Goal: Transaction & Acquisition: Purchase product/service

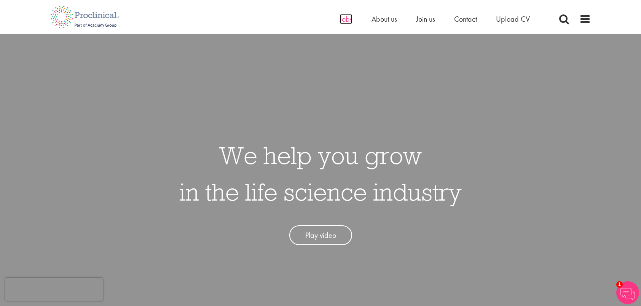
click at [344, 22] on span "Jobs" at bounding box center [346, 19] width 13 height 10
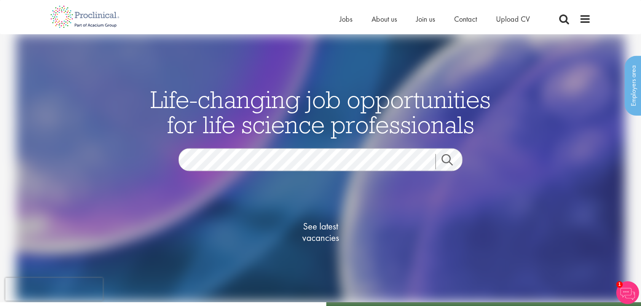
click at [447, 160] on link "Search" at bounding box center [452, 161] width 33 height 15
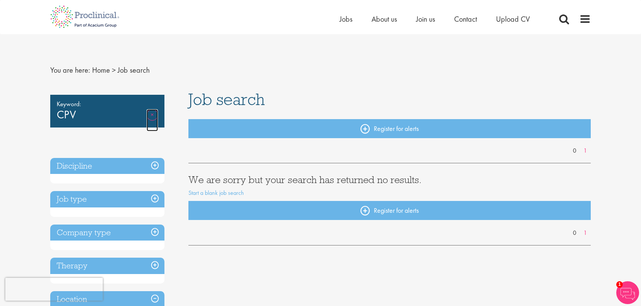
click at [152, 114] on link "Remove" at bounding box center [152, 120] width 11 height 22
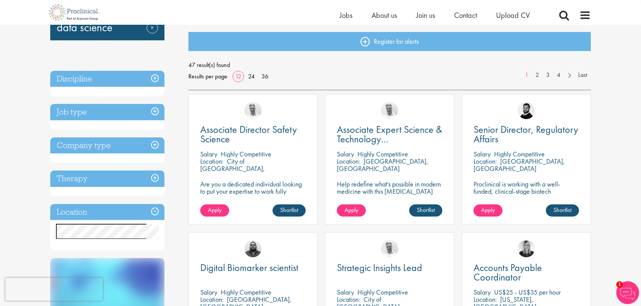
scroll to position [38, 0]
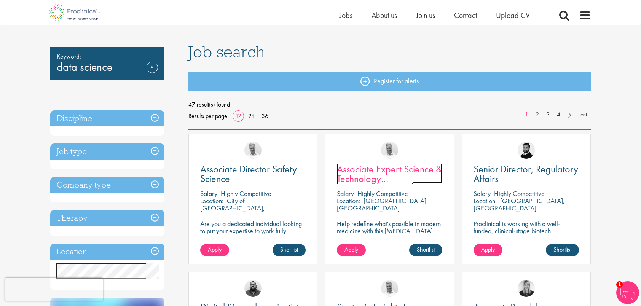
click at [397, 174] on span "Associate Expert Science & Technology (Lab Technician)" at bounding box center [389, 179] width 105 height 32
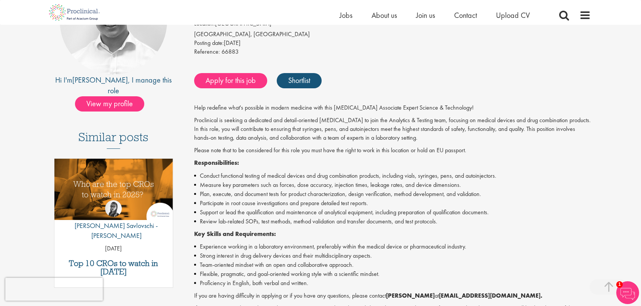
scroll to position [76, 0]
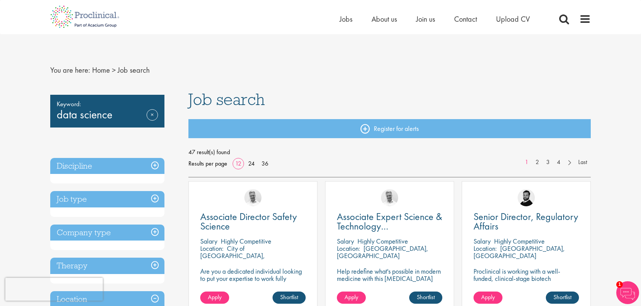
click at [115, 114] on div "Keyword: data science Remove" at bounding box center [107, 111] width 114 height 33
click at [157, 114] on link "Remove" at bounding box center [152, 120] width 11 height 22
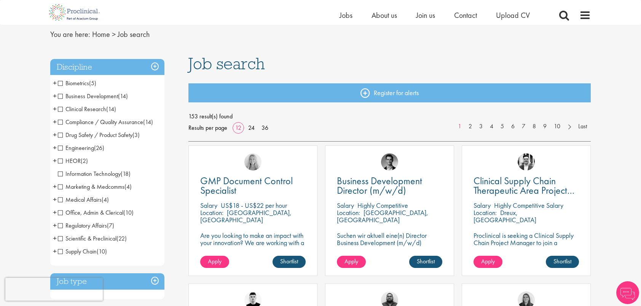
scroll to position [38, 0]
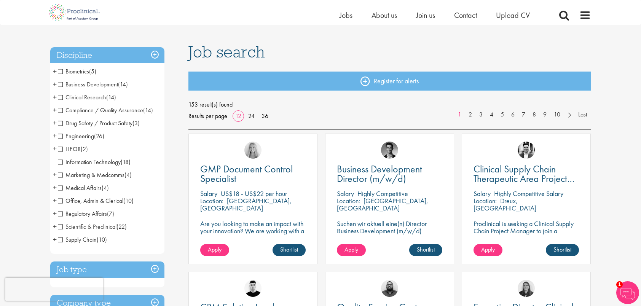
click at [54, 226] on span "+" at bounding box center [55, 226] width 4 height 11
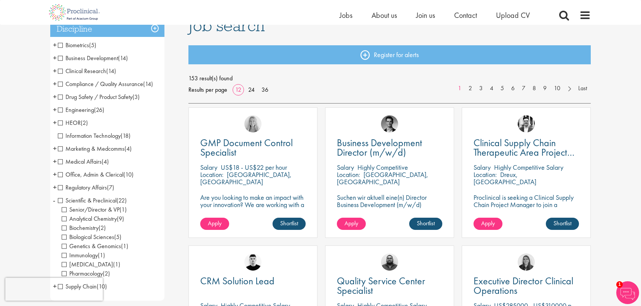
scroll to position [76, 0]
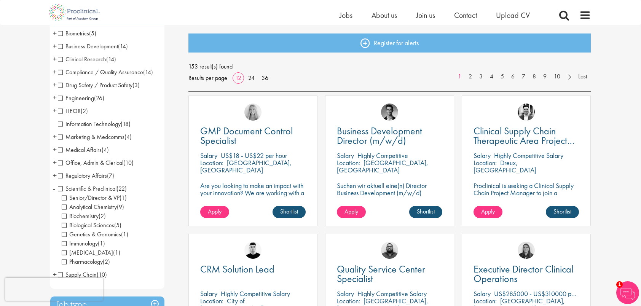
click at [61, 126] on span "Information Technology" at bounding box center [89, 124] width 63 height 8
click at [59, 124] on span "Information Technology" at bounding box center [89, 124] width 63 height 8
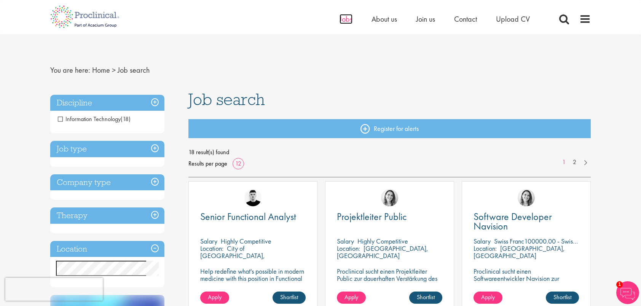
click at [342, 19] on span "Jobs" at bounding box center [346, 19] width 13 height 10
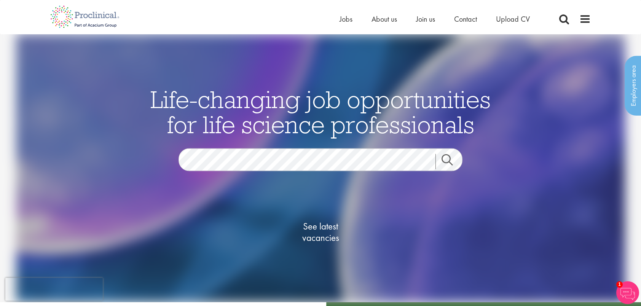
click at [454, 160] on link "Search" at bounding box center [452, 161] width 33 height 15
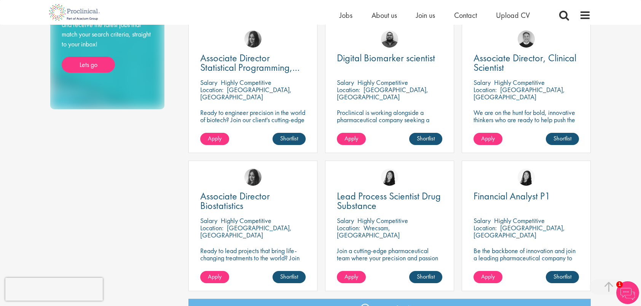
scroll to position [419, 0]
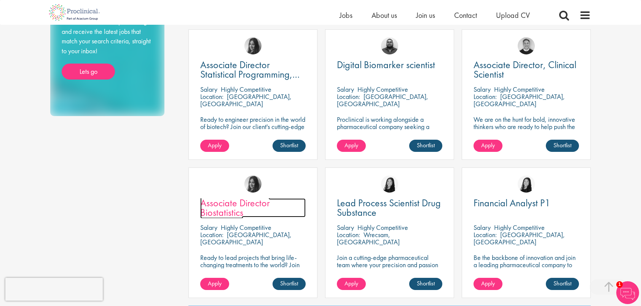
click at [246, 207] on span "Associate Director Biostatistics" at bounding box center [235, 208] width 70 height 22
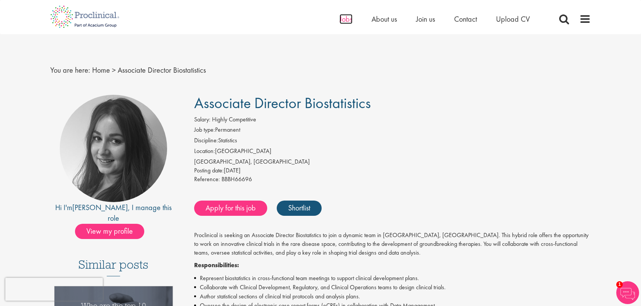
click at [348, 22] on span "Jobs" at bounding box center [346, 19] width 13 height 10
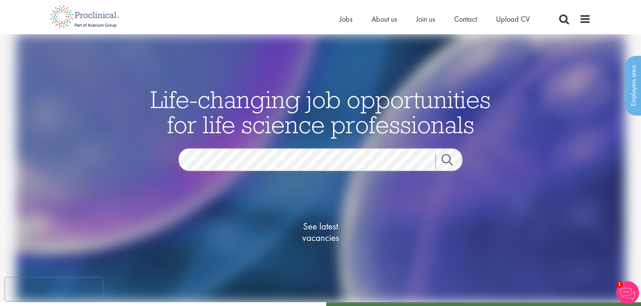
click at [446, 159] on link "Search" at bounding box center [452, 161] width 33 height 15
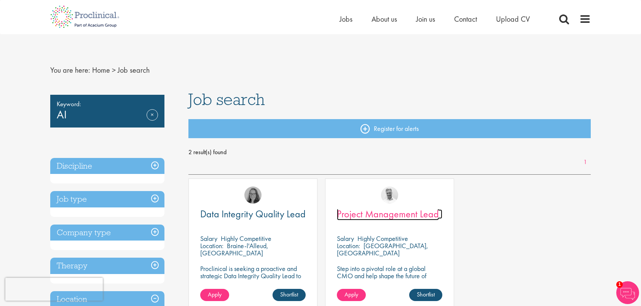
click at [367, 212] on span "Project Management Lead" at bounding box center [388, 214] width 102 height 13
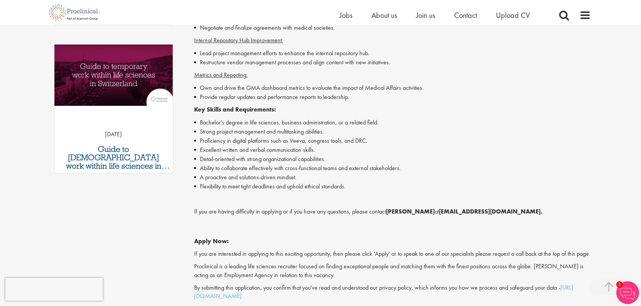
scroll to position [457, 0]
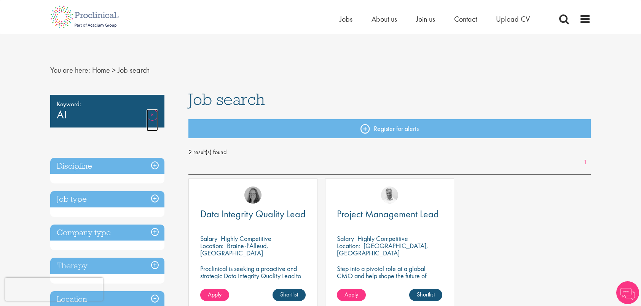
click at [155, 115] on link "Remove" at bounding box center [152, 120] width 11 height 22
click at [350, 21] on span "Jobs" at bounding box center [346, 19] width 13 height 10
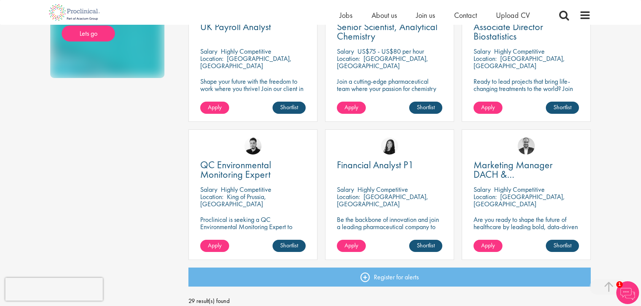
scroll to position [495, 0]
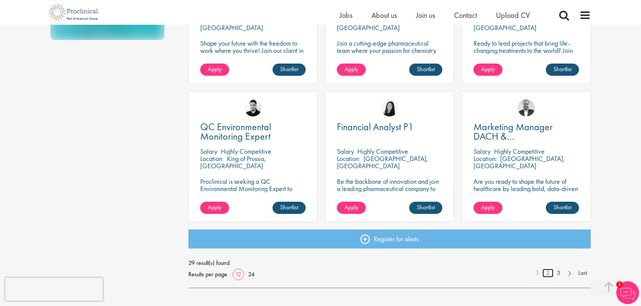
click at [546, 271] on link "2" at bounding box center [548, 273] width 11 height 9
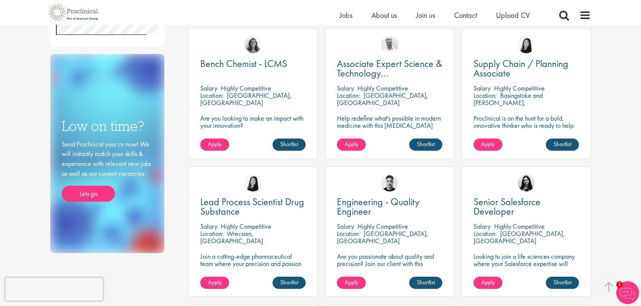
scroll to position [267, 0]
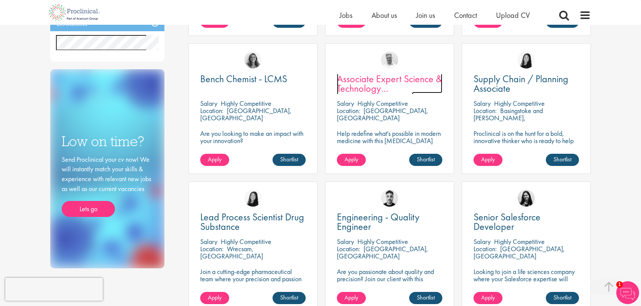
click at [382, 81] on span "Associate Expert Science & Technology ([MEDICAL_DATA])" at bounding box center [389, 88] width 105 height 32
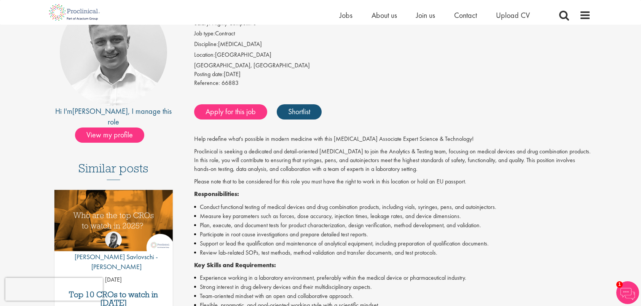
scroll to position [38, 0]
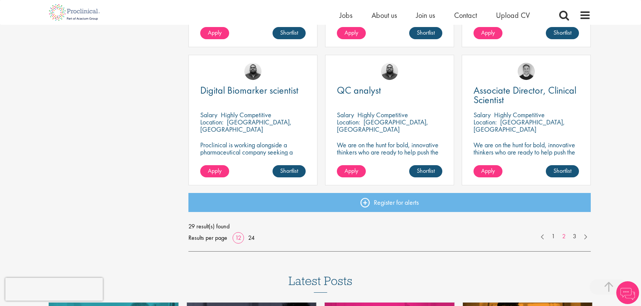
scroll to position [533, 0]
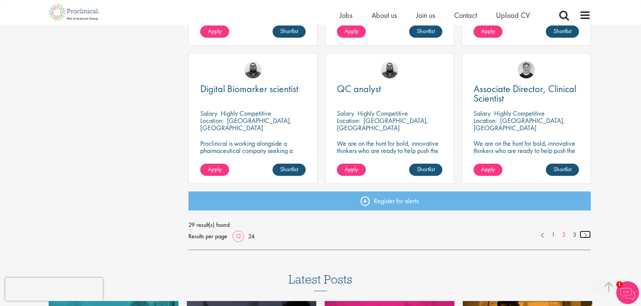
click at [585, 235] on link at bounding box center [585, 235] width 11 height 8
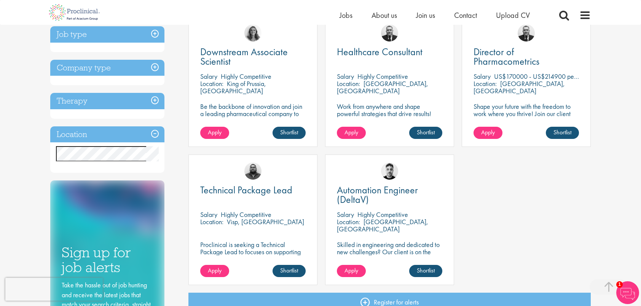
scroll to position [229, 0]
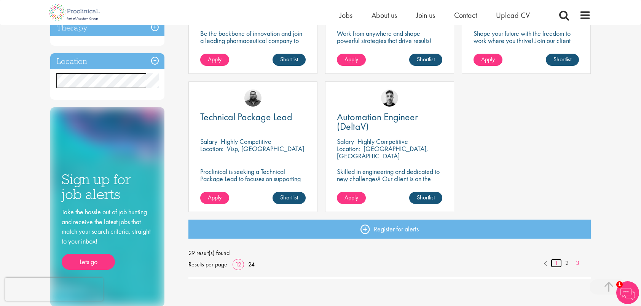
click at [556, 262] on link "1" at bounding box center [556, 263] width 11 height 9
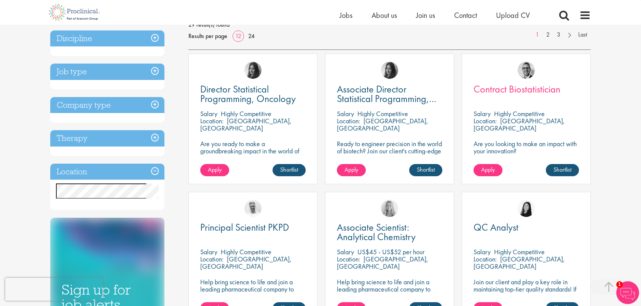
scroll to position [152, 0]
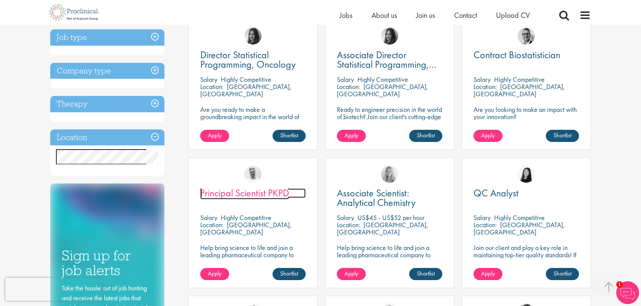
click at [241, 193] on span "Principal Scientist PKPD" at bounding box center [244, 193] width 89 height 13
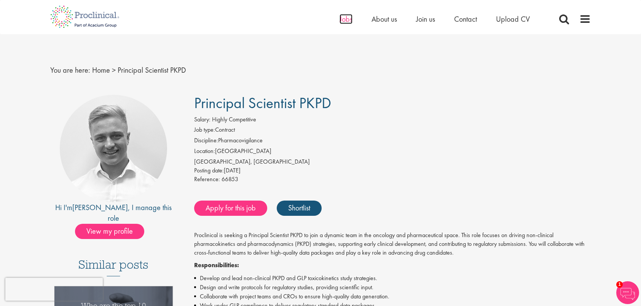
click at [345, 18] on span "Jobs" at bounding box center [346, 19] width 13 height 10
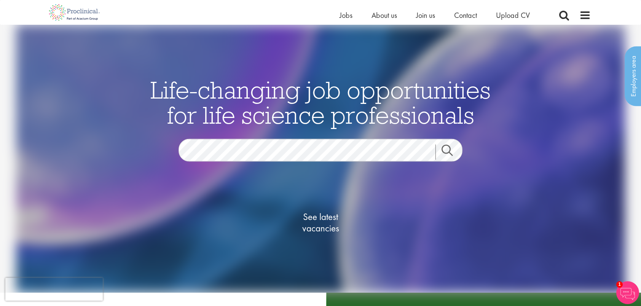
scroll to position [76, 0]
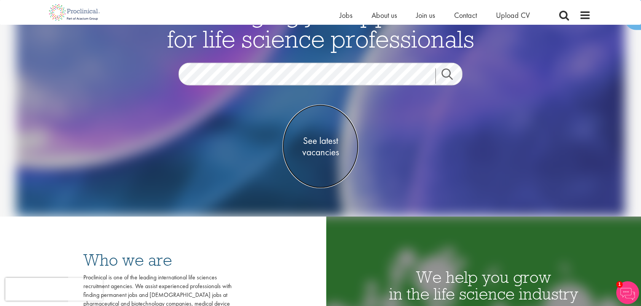
click at [318, 149] on span "See latest vacancies" at bounding box center [321, 146] width 76 height 23
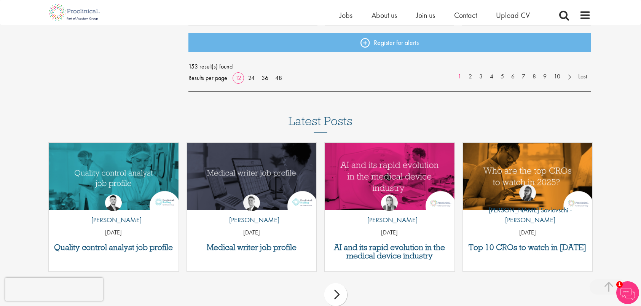
scroll to position [724, 0]
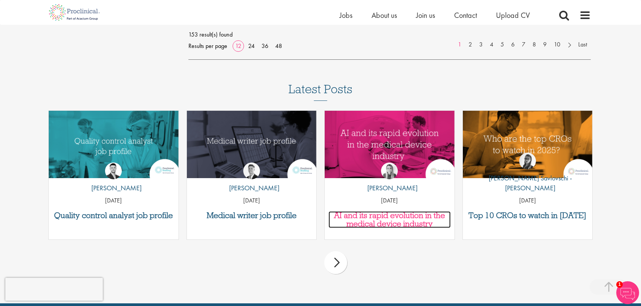
click at [401, 215] on h3 "AI and its rapid evolution in the medical device industry" at bounding box center [390, 219] width 122 height 17
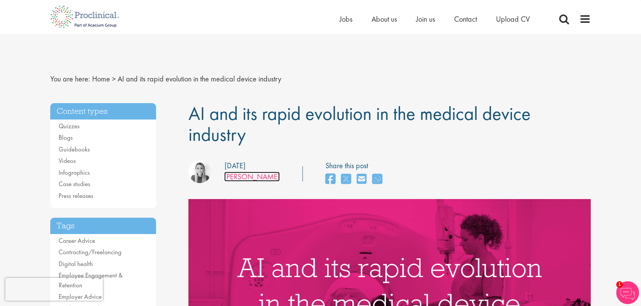
click at [239, 177] on link "[PERSON_NAME]" at bounding box center [252, 177] width 56 height 10
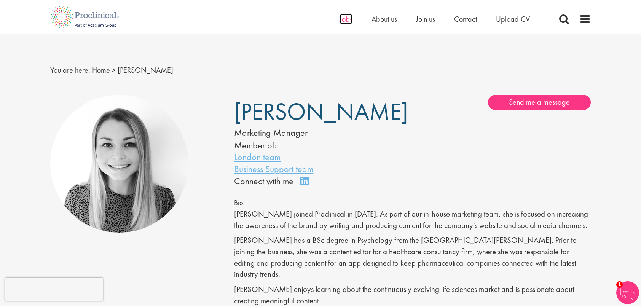
click at [345, 20] on span "Jobs" at bounding box center [346, 19] width 13 height 10
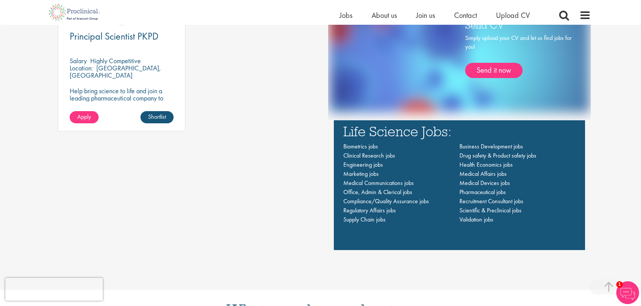
scroll to position [495, 0]
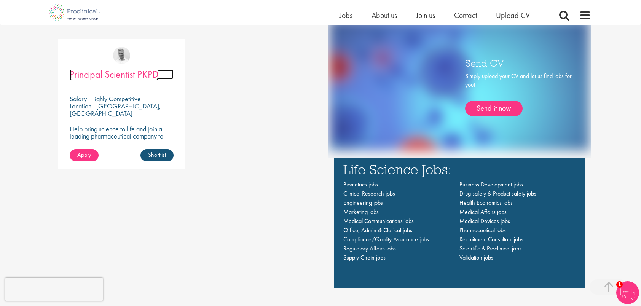
click at [107, 77] on span "Principal Scientist PKPD" at bounding box center [114, 74] width 89 height 13
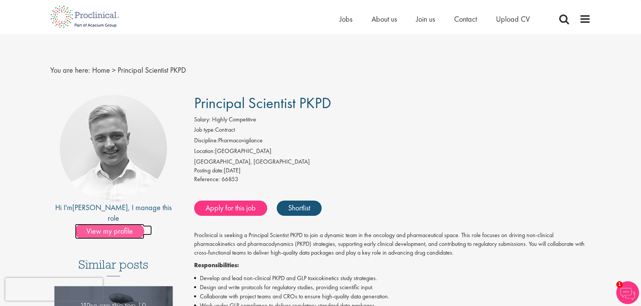
click at [116, 224] on span "View my profile" at bounding box center [109, 231] width 69 height 15
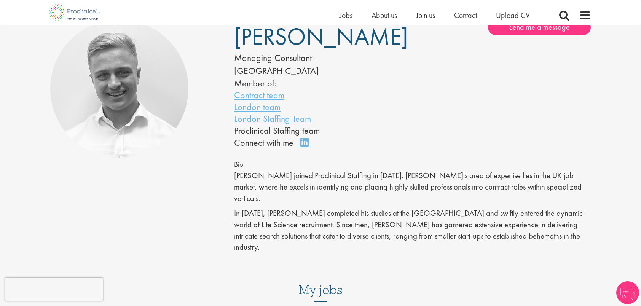
scroll to position [76, 0]
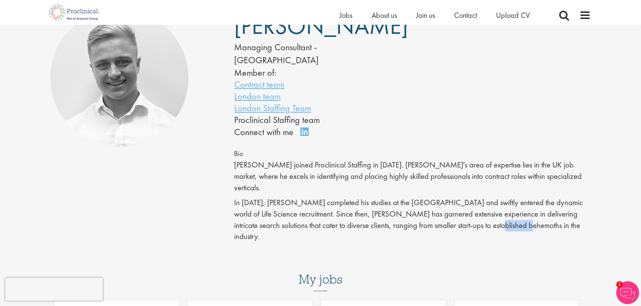
drag, startPoint x: 456, startPoint y: 200, endPoint x: 489, endPoint y: 200, distance: 32.8
click at [489, 200] on p "In 2019, Joshua completed his studies at the University of Bournemouth and swif…" at bounding box center [412, 219] width 357 height 45
copy p "behemoths"
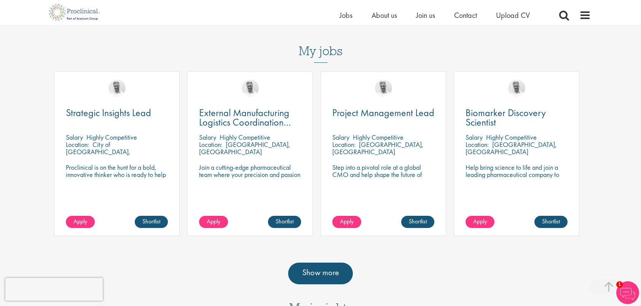
scroll to position [267, 0]
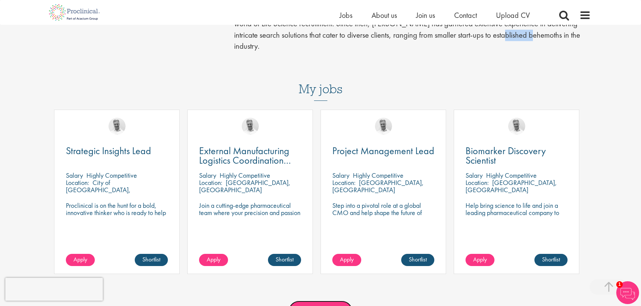
click at [329, 301] on link "Show more" at bounding box center [320, 311] width 65 height 21
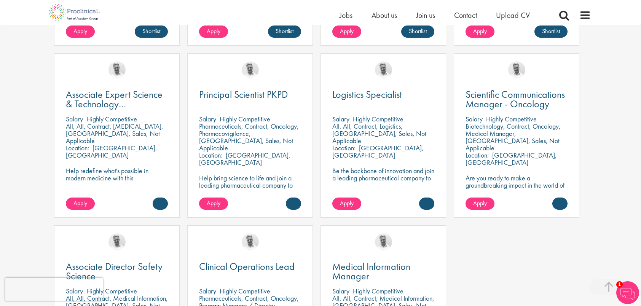
scroll to position [647, 0]
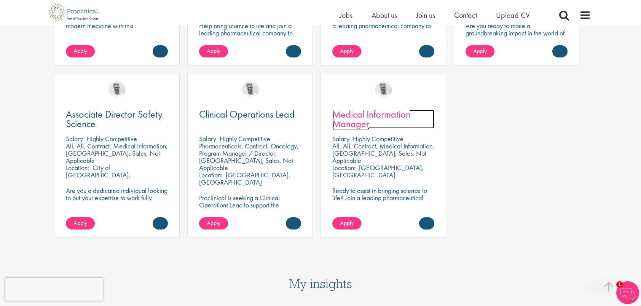
click at [351, 108] on span "Medical Information Manager" at bounding box center [371, 119] width 78 height 22
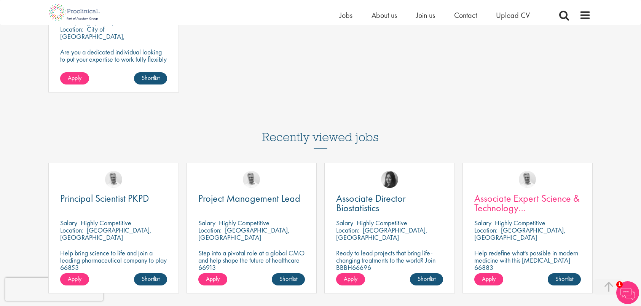
scroll to position [762, 0]
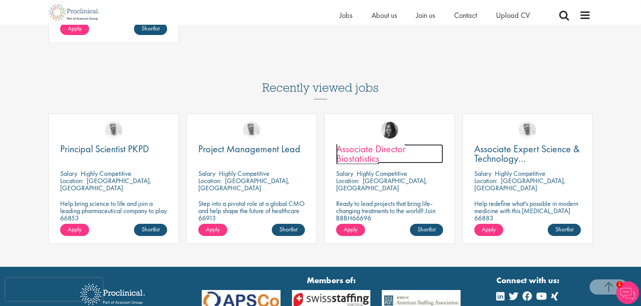
click at [369, 165] on span "Associate Director Biostatistics" at bounding box center [371, 153] width 70 height 22
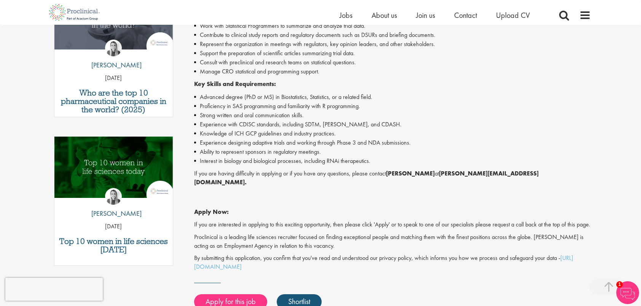
scroll to position [305, 0]
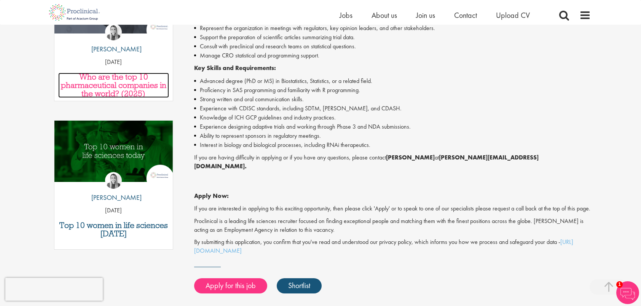
click at [117, 78] on h3 "Who are the top 10 pharmaceutical companies in the world? (2025)" at bounding box center [113, 85] width 111 height 25
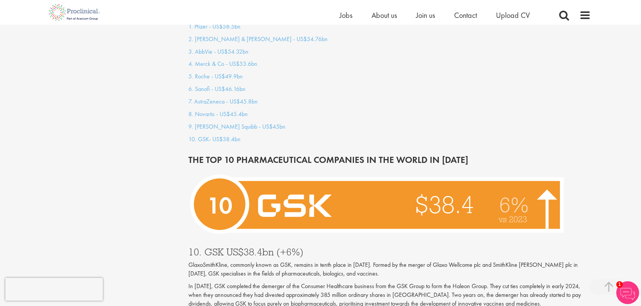
scroll to position [724, 0]
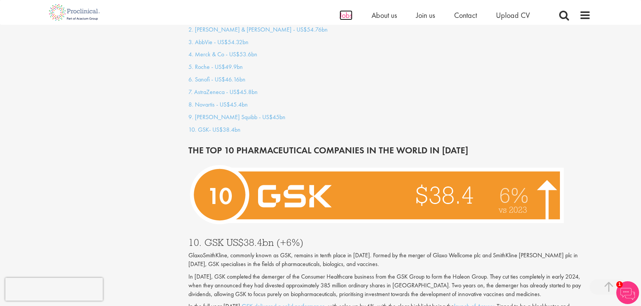
click at [341, 17] on span "Jobs" at bounding box center [346, 15] width 13 height 10
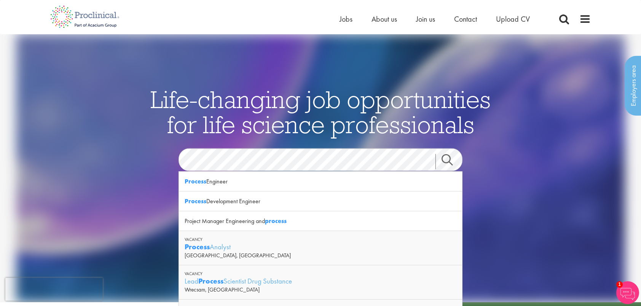
click at [447, 158] on link "Search" at bounding box center [452, 161] width 33 height 15
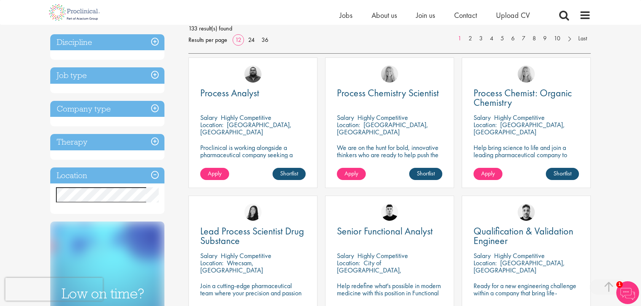
scroll to position [152, 0]
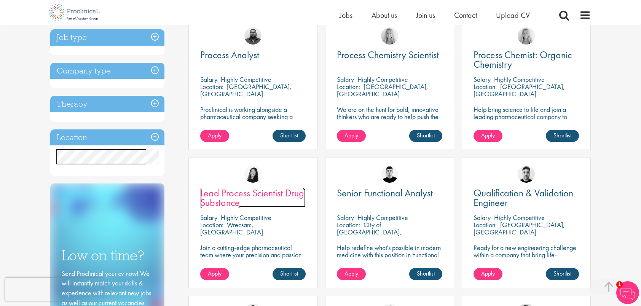
click at [283, 193] on span "Lead Process Scientist Drug Substance" at bounding box center [252, 198] width 104 height 22
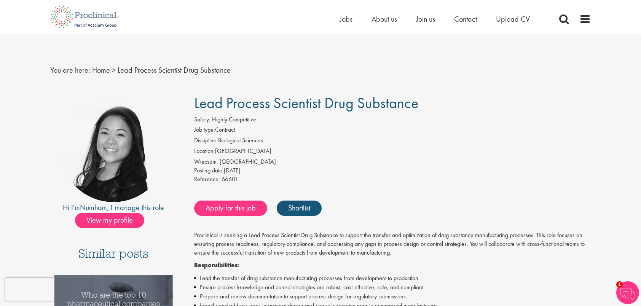
drag, startPoint x: 216, startPoint y: 148, endPoint x: 233, endPoint y: 160, distance: 21.0
click at [233, 160] on div "Salary: Highly Competitive Job type: Contract Discipline: Biological Sciences L…" at bounding box center [393, 150] width 409 height 70
drag, startPoint x: 233, startPoint y: 160, endPoint x: 212, endPoint y: 156, distance: 21.7
click at [212, 156] on li "Location: United Kingdom" at bounding box center [392, 152] width 397 height 11
drag, startPoint x: 212, startPoint y: 156, endPoint x: 221, endPoint y: 153, distance: 9.5
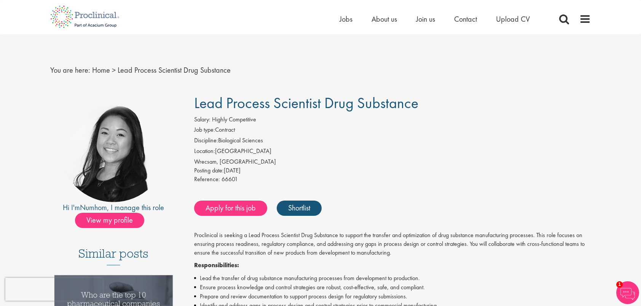
click at [221, 153] on li "Location: United Kingdom" at bounding box center [392, 152] width 397 height 11
drag, startPoint x: 218, startPoint y: 152, endPoint x: 234, endPoint y: 163, distance: 19.9
click at [234, 163] on div "Salary: Highly Competitive Job type: Contract Discipline: Biological Sciences L…" at bounding box center [393, 150] width 409 height 70
copy div "United Kingdom Wrecsam, Cymru"
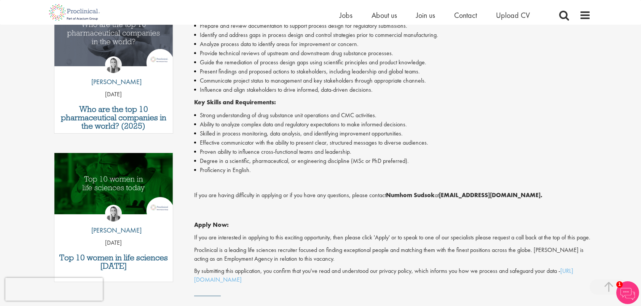
scroll to position [305, 0]
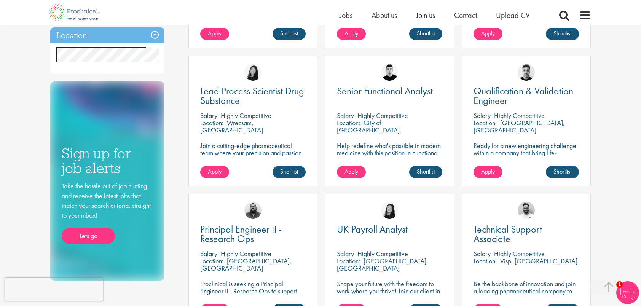
scroll to position [267, 0]
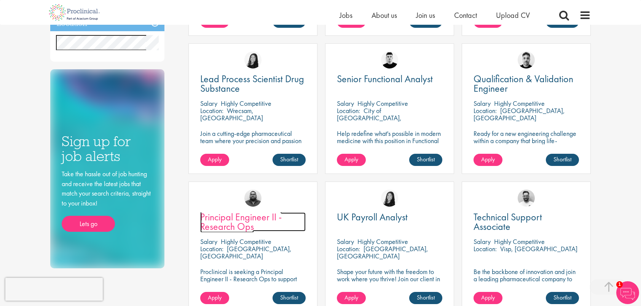
click at [232, 220] on span "Principal Engineer II - Research Ops" at bounding box center [240, 222] width 81 height 22
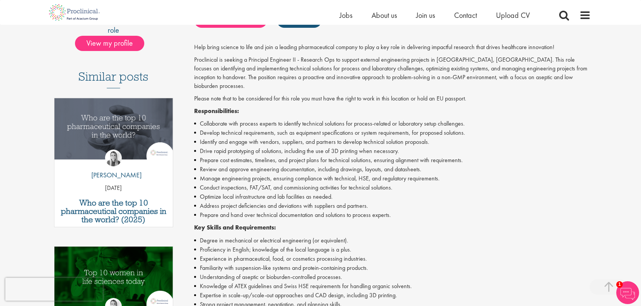
scroll to position [190, 0]
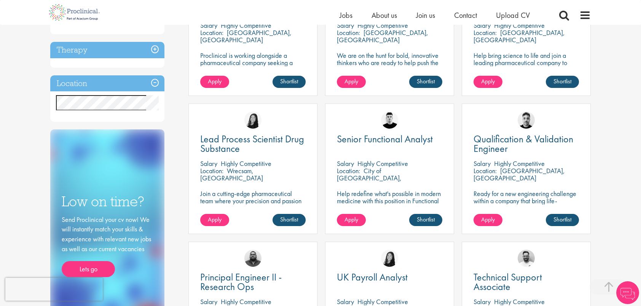
scroll to position [190, 0]
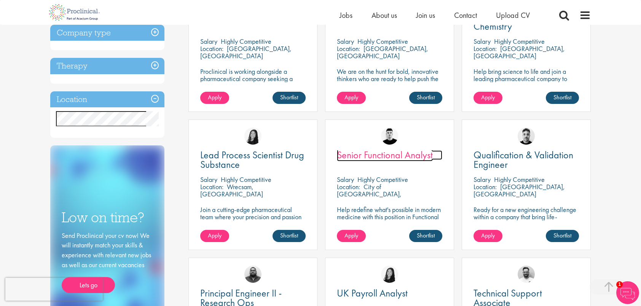
click at [412, 157] on span "Senior Functional Analyst" at bounding box center [385, 155] width 96 height 13
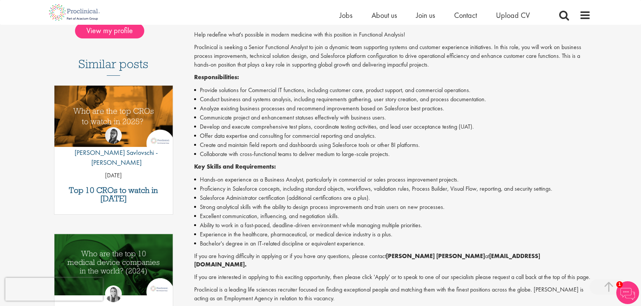
scroll to position [229, 0]
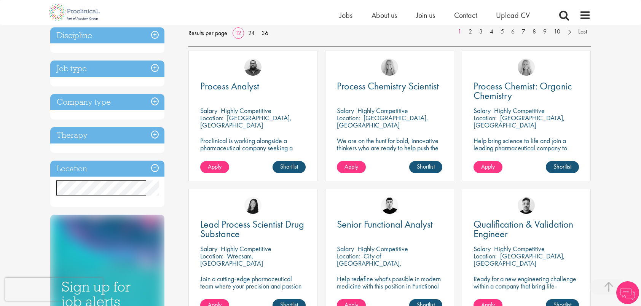
scroll to position [114, 0]
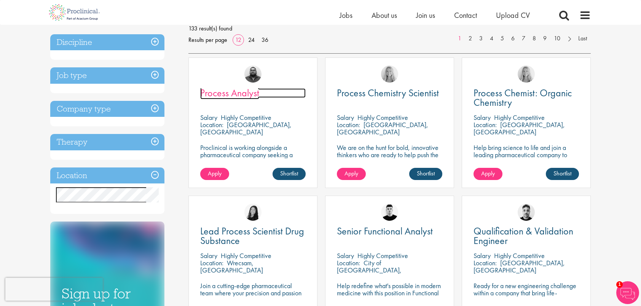
click at [239, 93] on span "Process Analyst" at bounding box center [229, 92] width 59 height 13
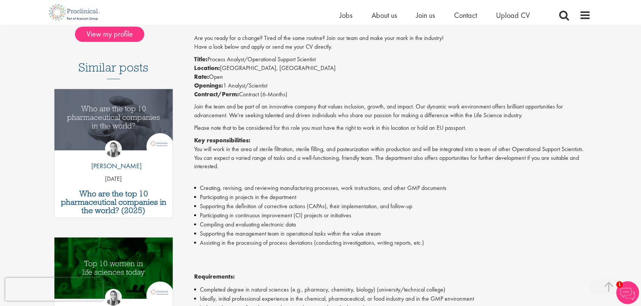
scroll to position [152, 0]
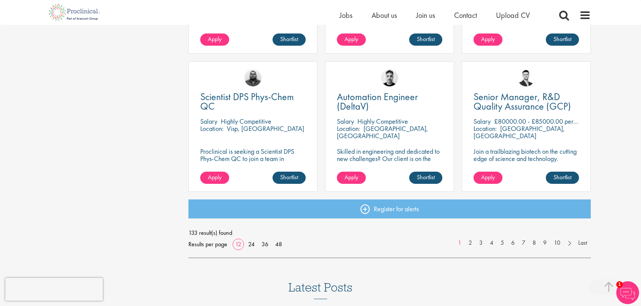
scroll to position [571, 0]
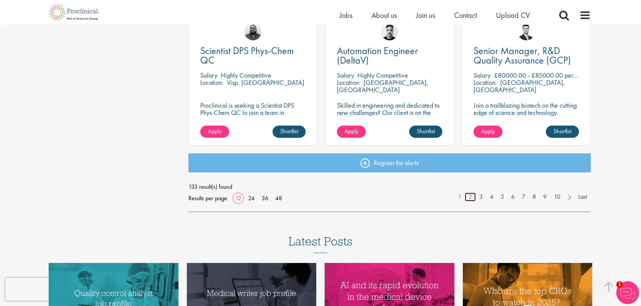
click at [468, 196] on link "2" at bounding box center [470, 197] width 11 height 9
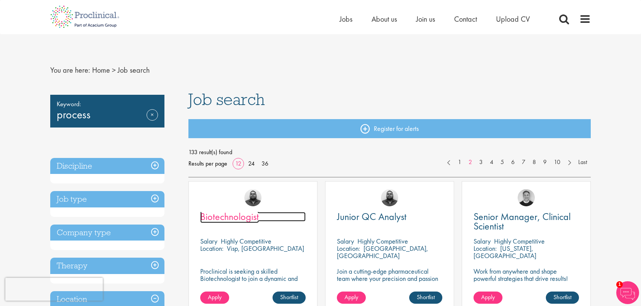
click at [242, 219] on span "Biotechnologist" at bounding box center [229, 216] width 59 height 13
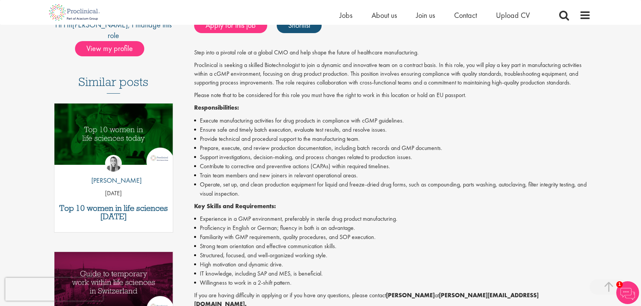
scroll to position [190, 0]
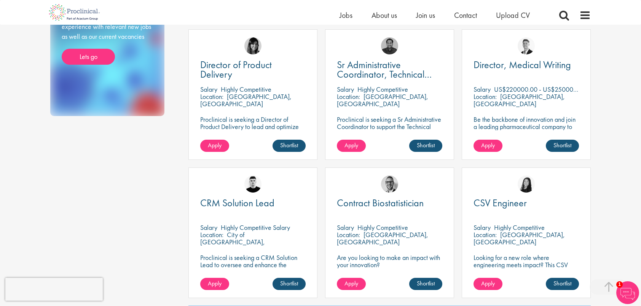
scroll to position [533, 0]
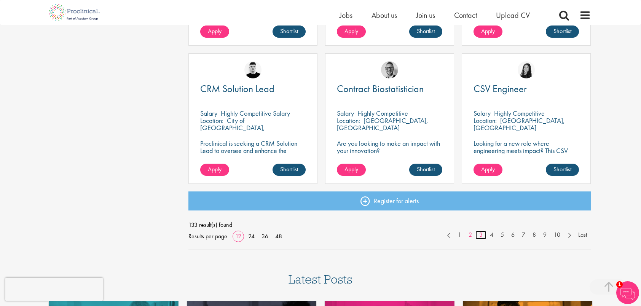
click at [480, 235] on link "3" at bounding box center [481, 235] width 11 height 9
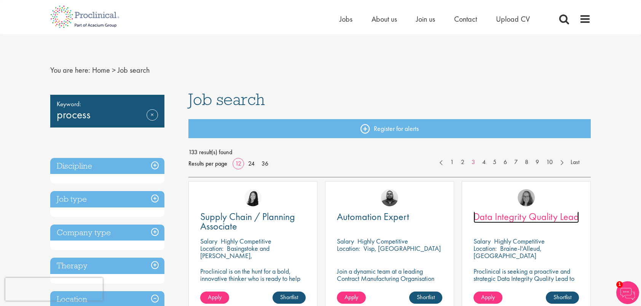
click at [511, 215] on span "Data Integrity Quality Lead" at bounding box center [526, 216] width 105 height 13
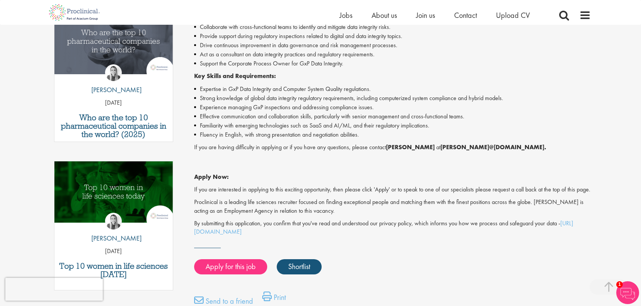
scroll to position [267, 0]
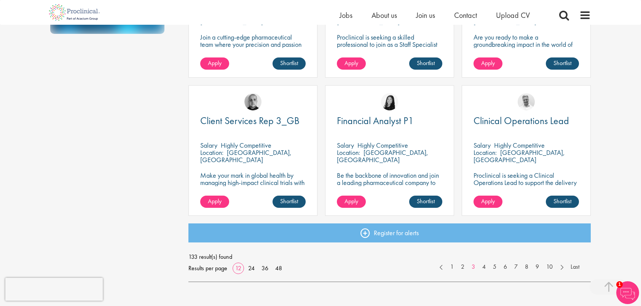
scroll to position [533, 0]
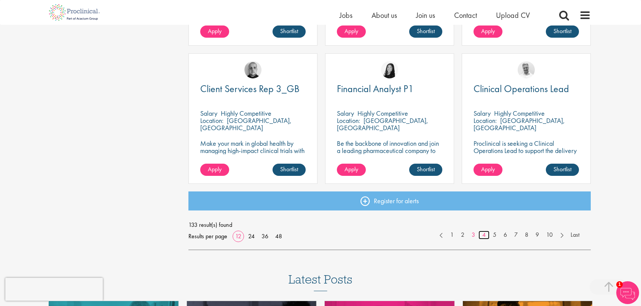
click at [484, 237] on link "4" at bounding box center [484, 235] width 11 height 9
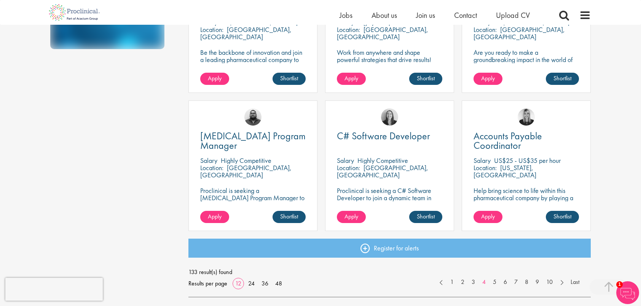
scroll to position [533, 0]
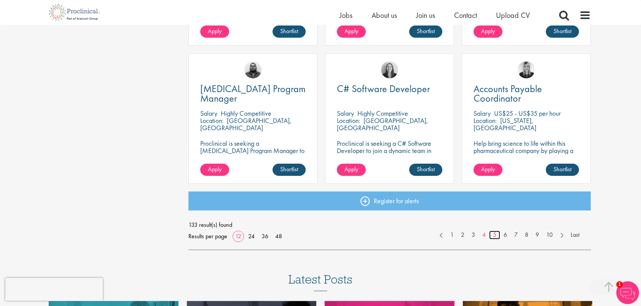
click at [494, 234] on link "5" at bounding box center [494, 235] width 11 height 9
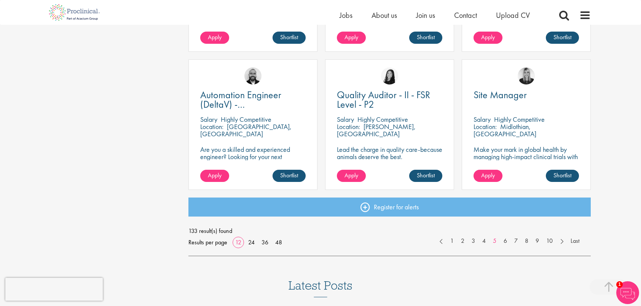
scroll to position [533, 0]
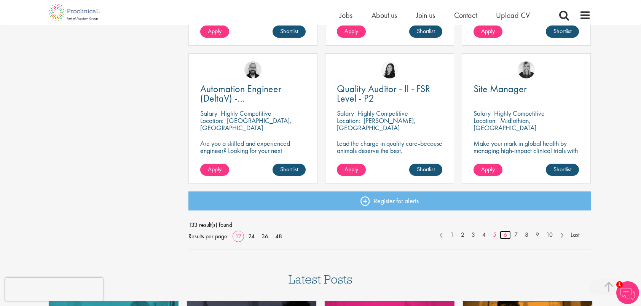
click at [507, 237] on link "6" at bounding box center [505, 235] width 11 height 9
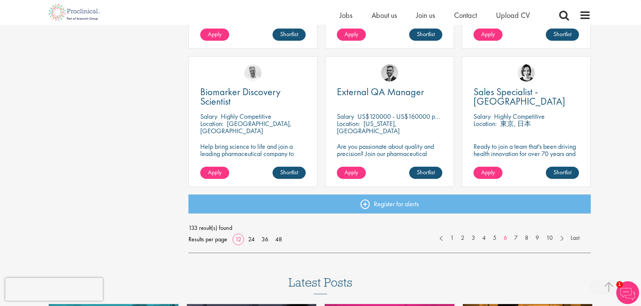
scroll to position [533, 0]
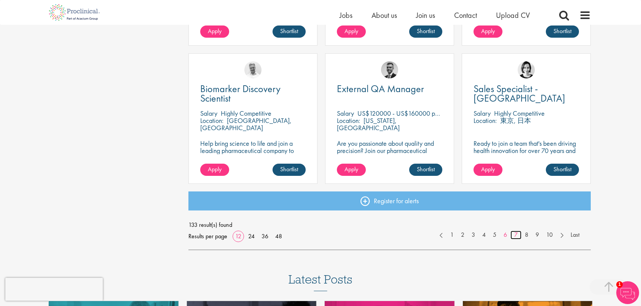
click at [513, 235] on link "7" at bounding box center [516, 235] width 11 height 9
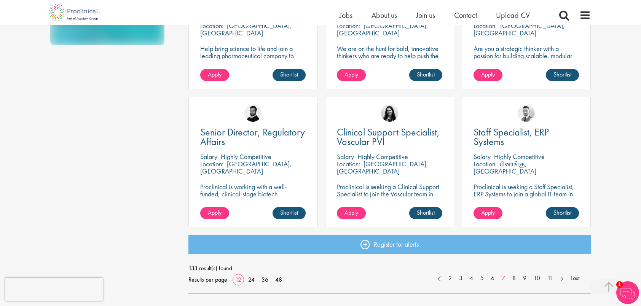
scroll to position [571, 0]
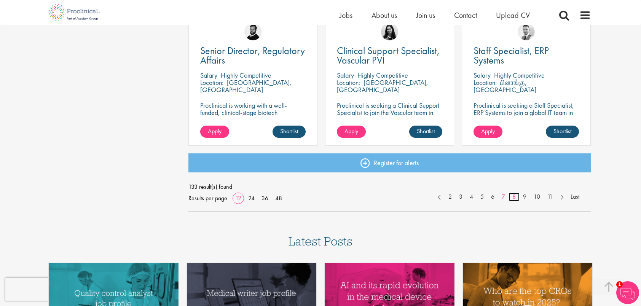
click at [513, 198] on link "8" at bounding box center [514, 197] width 11 height 9
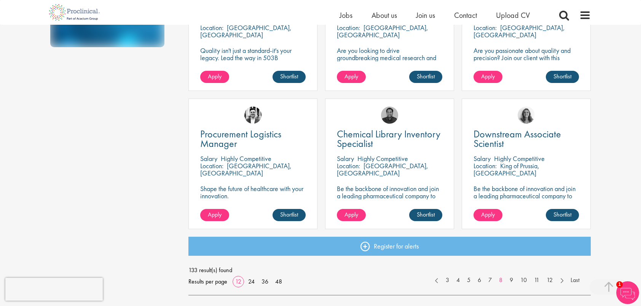
scroll to position [495, 0]
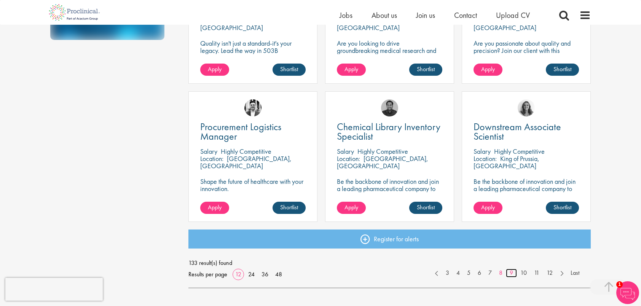
click at [514, 271] on link "9" at bounding box center [511, 273] width 11 height 9
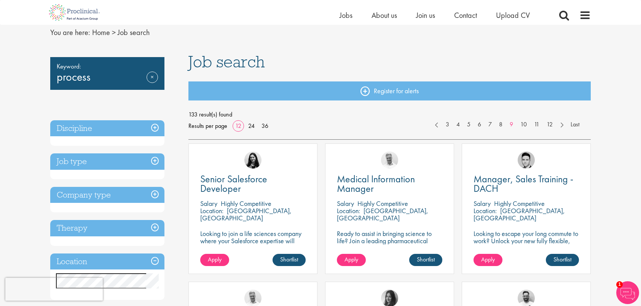
scroll to position [76, 0]
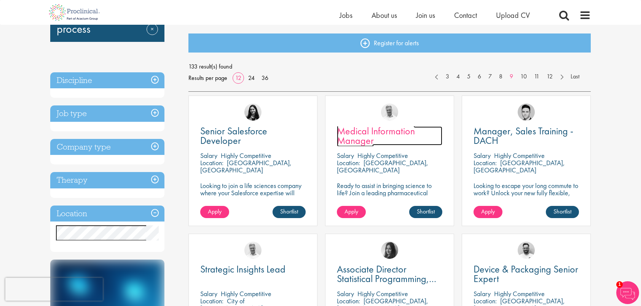
click at [377, 130] on span "Medical Information Manager" at bounding box center [376, 136] width 78 height 22
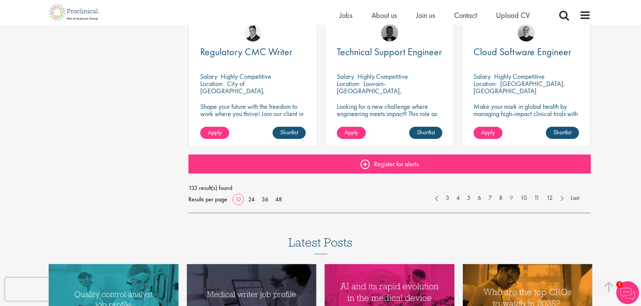
scroll to position [571, 0]
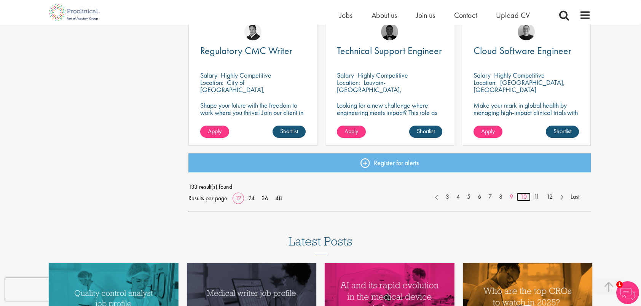
click at [526, 195] on link "10" at bounding box center [524, 197] width 14 height 9
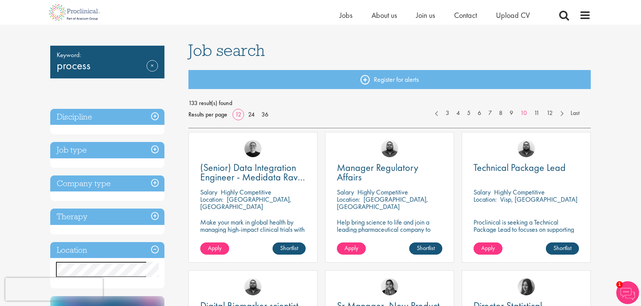
scroll to position [38, 0]
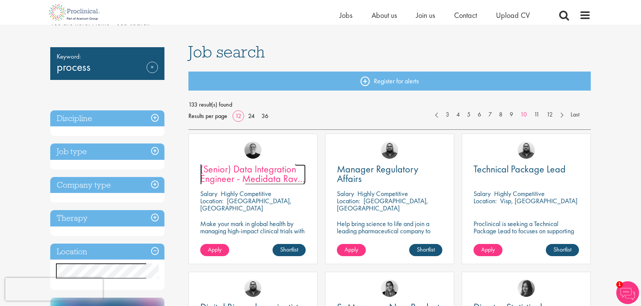
click at [268, 177] on span "(Senior) Data Integration Engineer - Medidata Rave Specialized" at bounding box center [252, 179] width 105 height 32
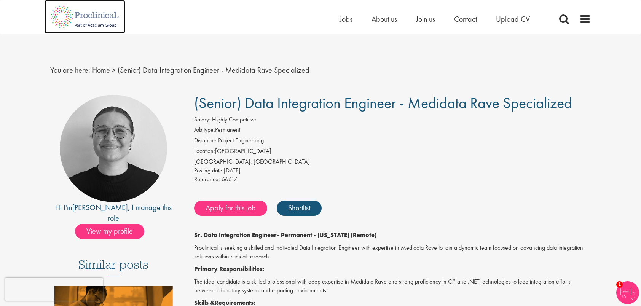
click at [73, 12] on img at bounding box center [85, 17] width 81 height 34
